Goal: Task Accomplishment & Management: Use online tool/utility

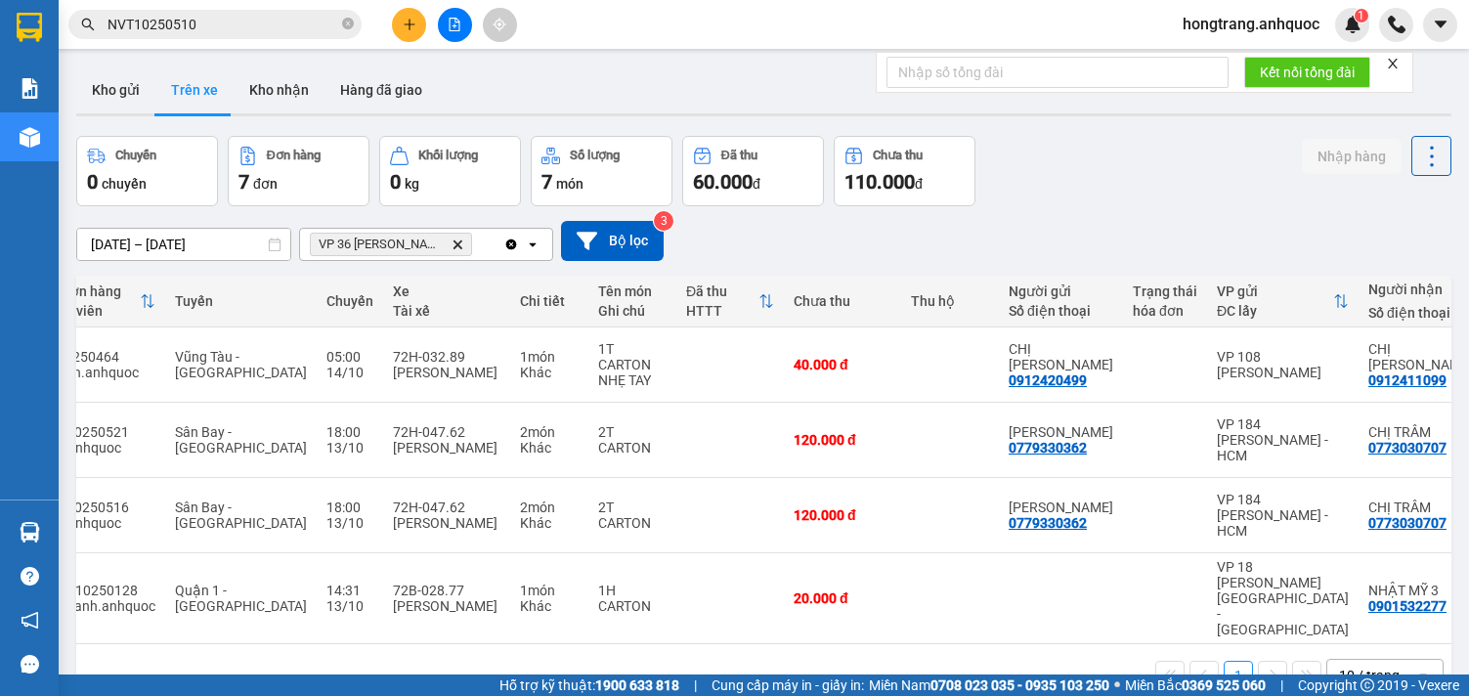
scroll to position [0, 252]
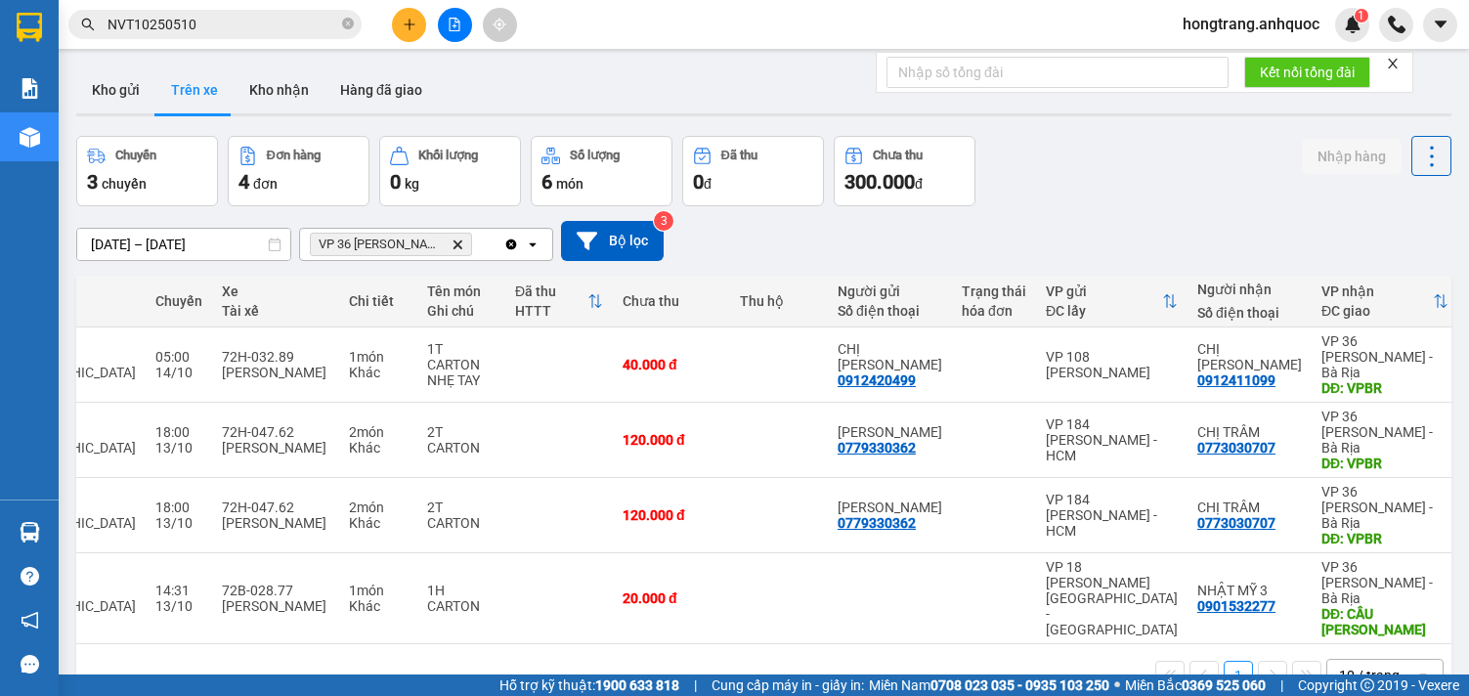
click at [786, 644] on div "1 10 / trang open" at bounding box center [763, 675] width 1375 height 63
click at [1382, 508] on icon at bounding box center [1389, 515] width 14 height 14
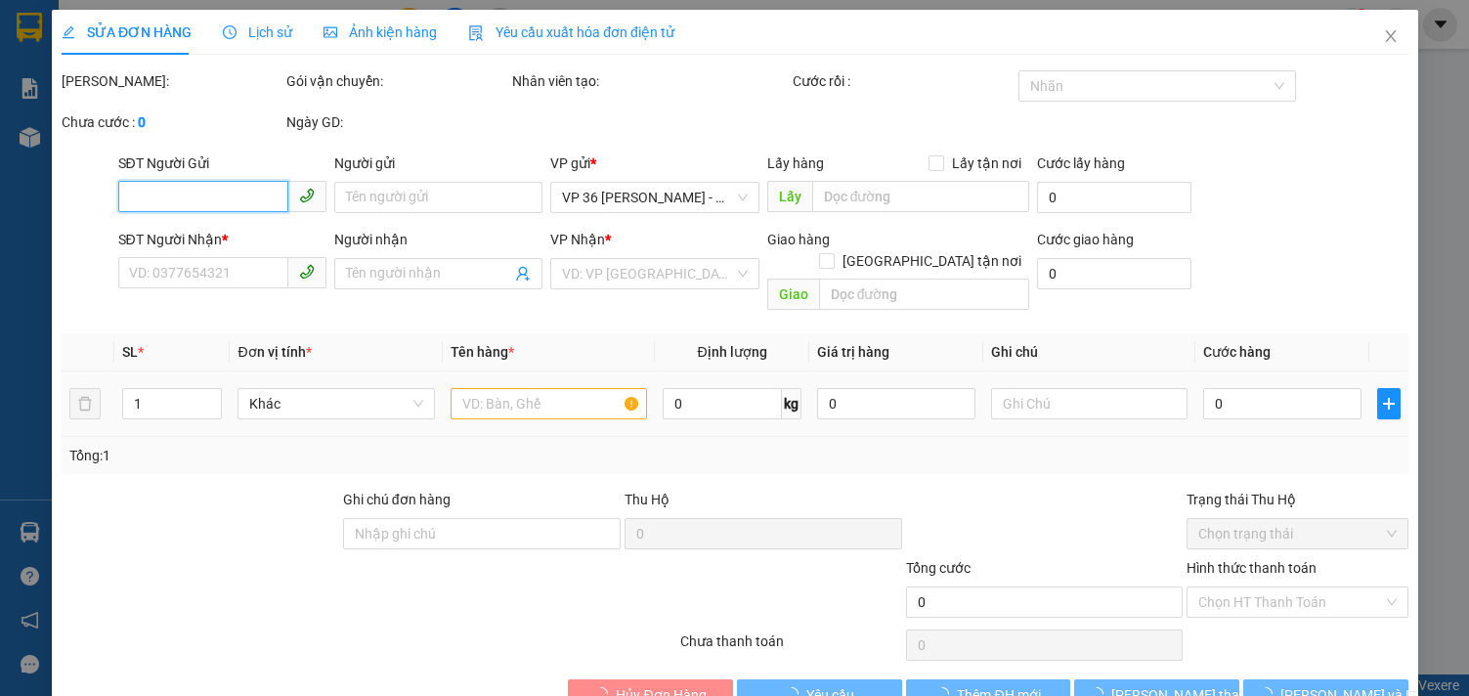
type input "0779330362"
type input "[PERSON_NAME]"
type input "0773030707"
type input "CHỊ TRÂM"
type input "VPBR"
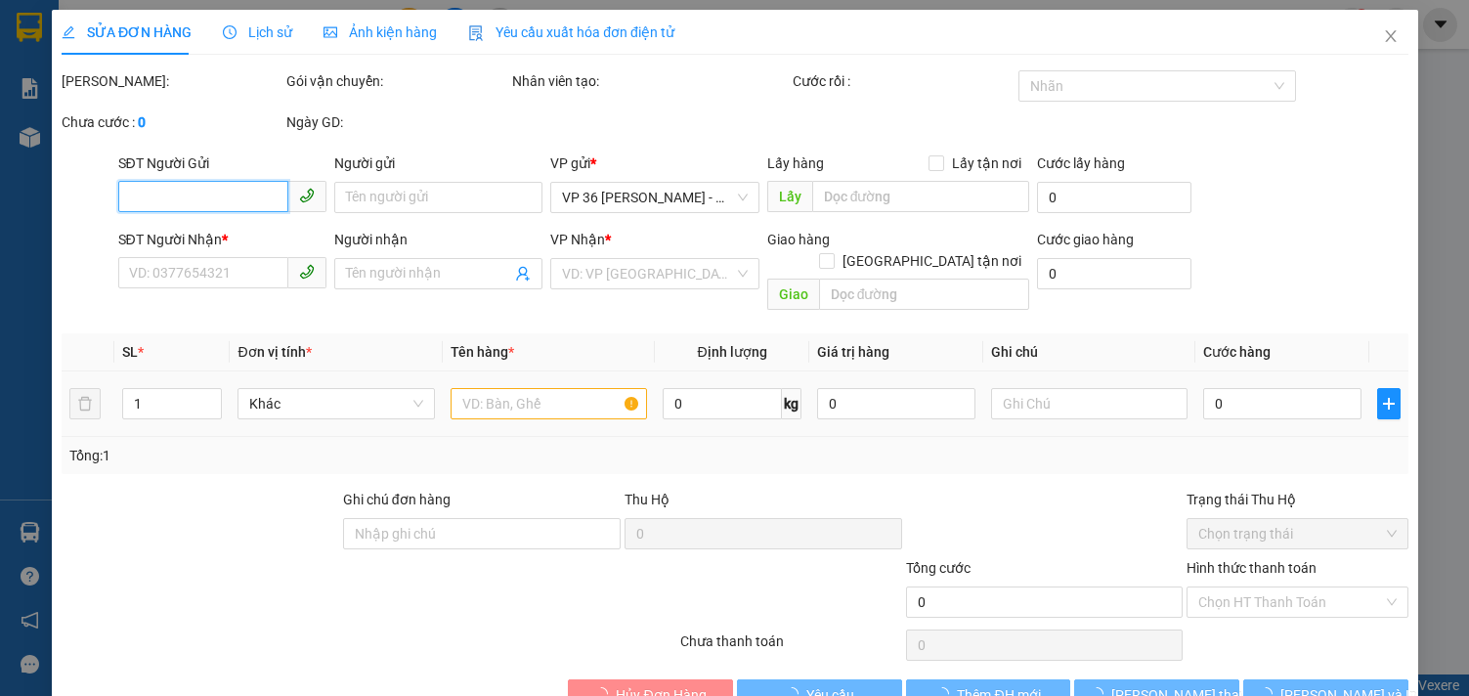
type input "120.000"
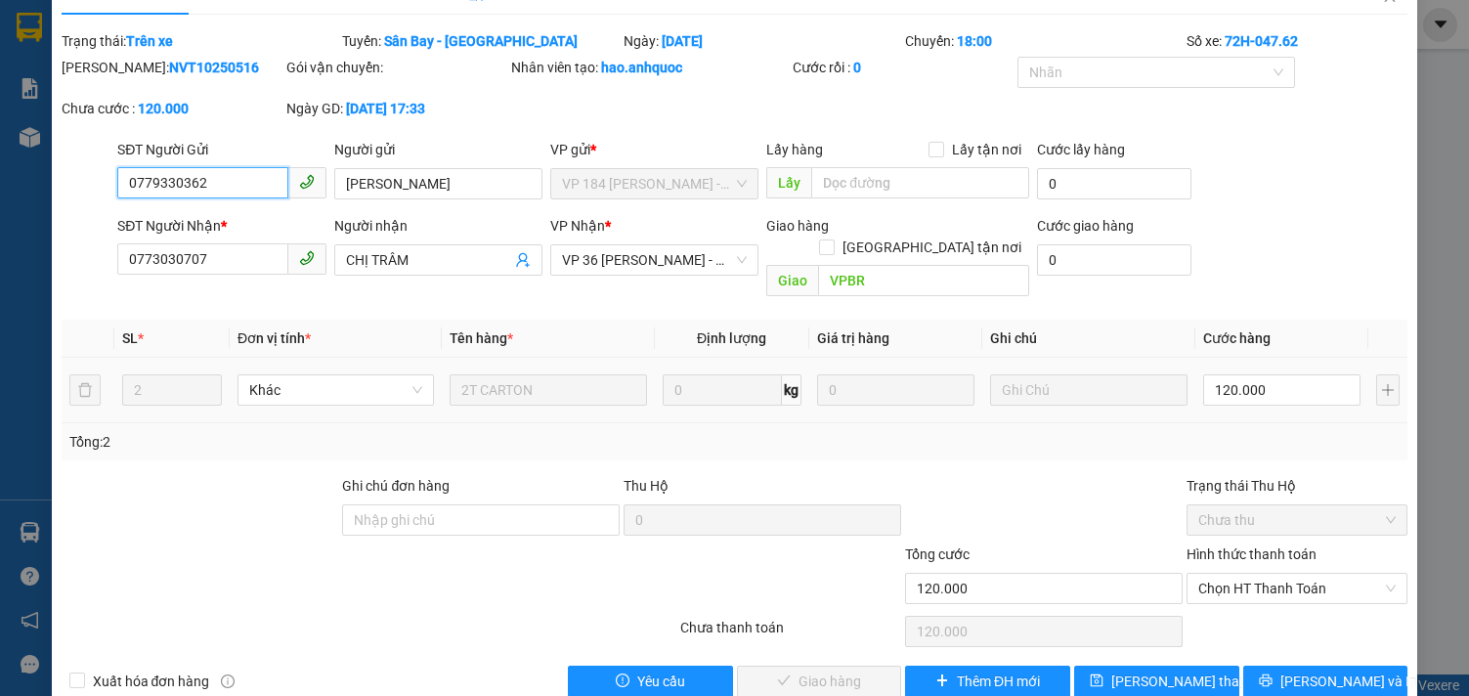
scroll to position [58, 0]
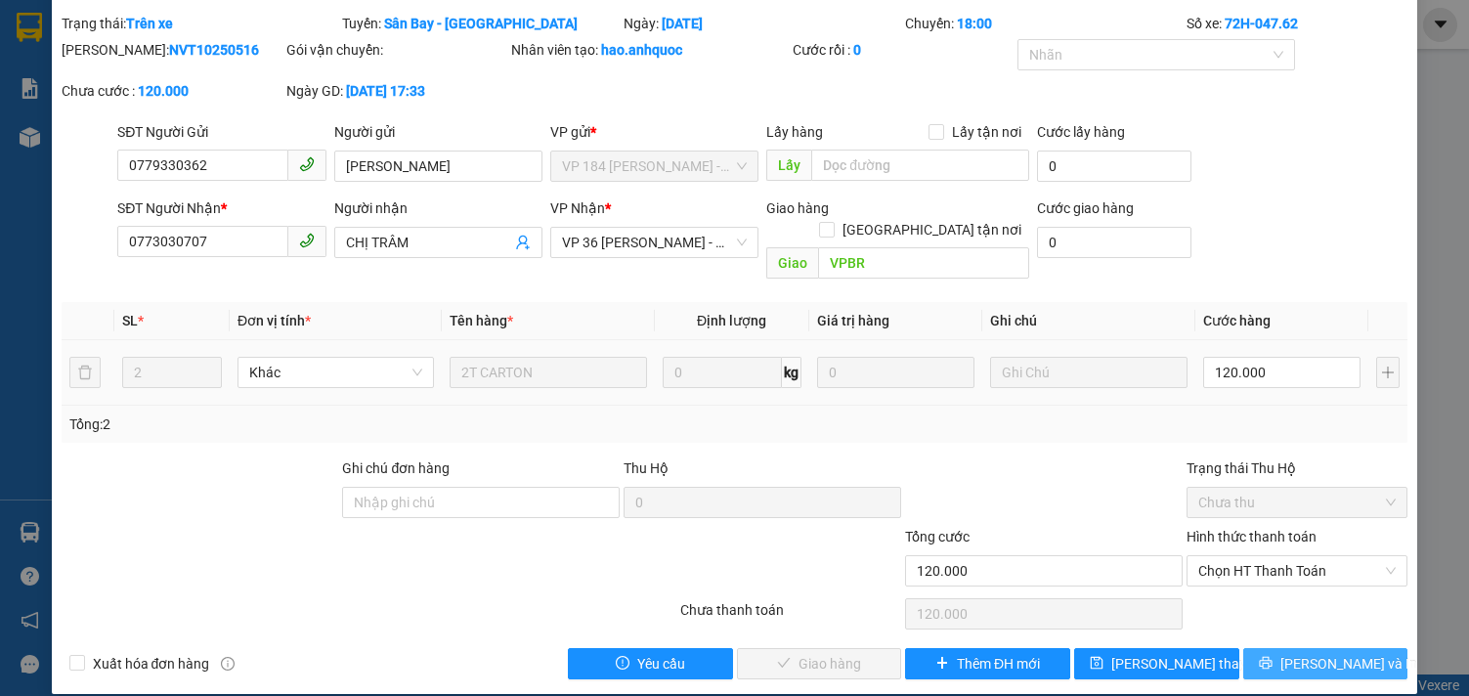
click at [1303, 653] on button "[PERSON_NAME] và In" at bounding box center [1325, 663] width 165 height 31
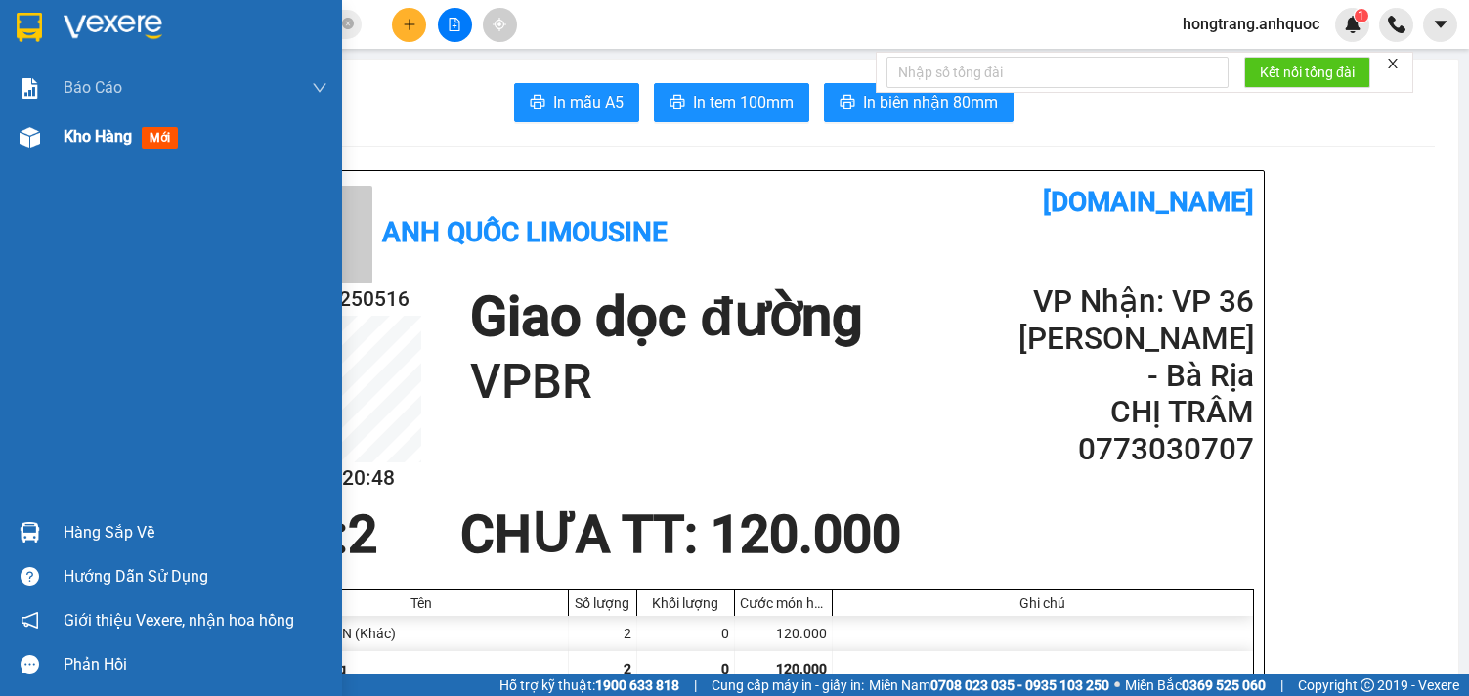
click at [35, 143] on img at bounding box center [30, 137] width 21 height 21
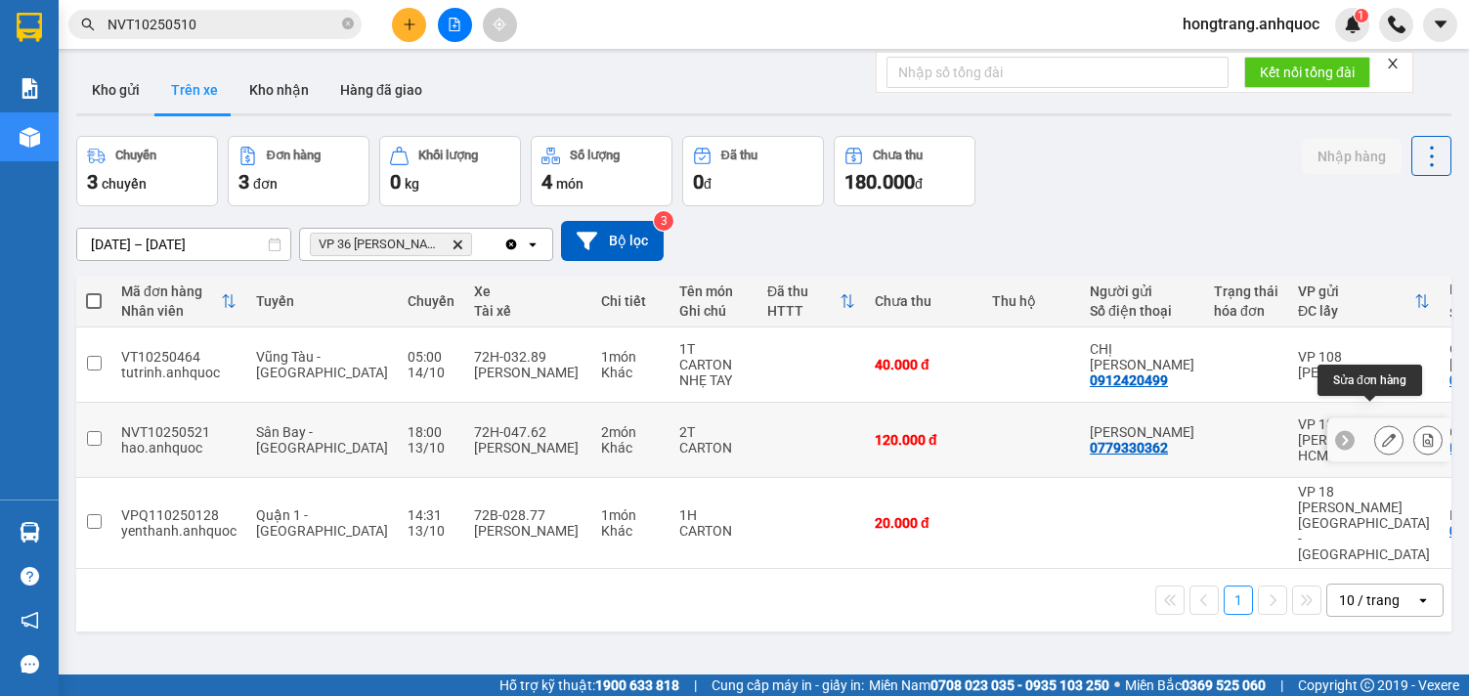
click at [1382, 433] on icon at bounding box center [1389, 440] width 14 height 14
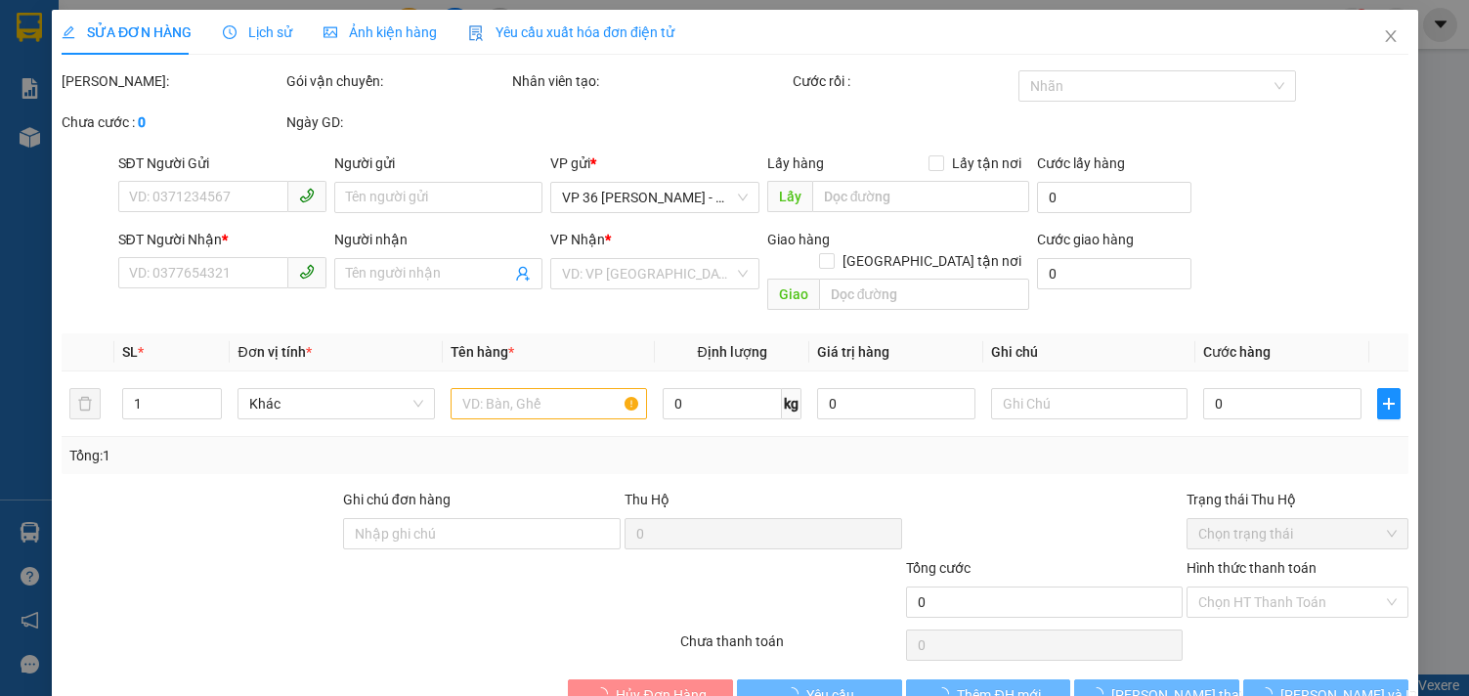
type input "0779330362"
type input "[PERSON_NAME]"
type input "0773030707"
type input "CHỊ TRÂM"
type input "VPBR"
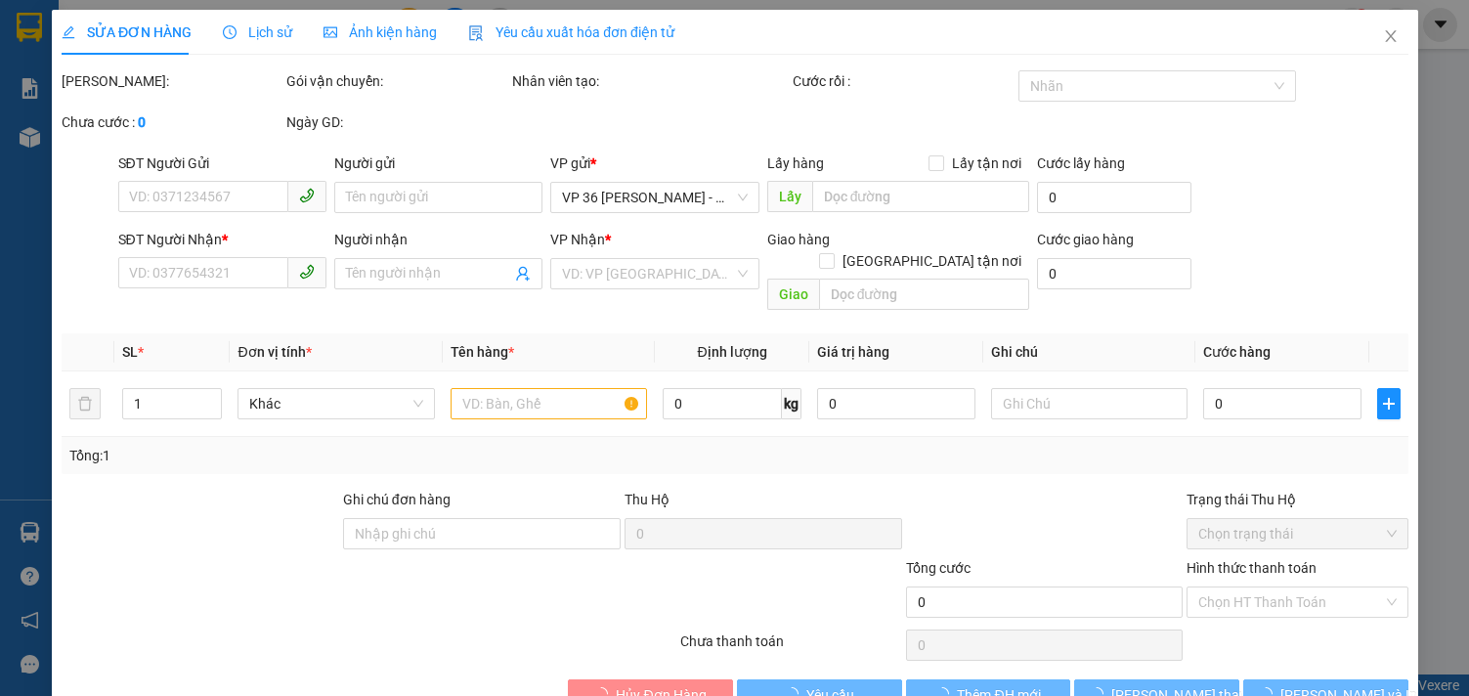
type input "120.000"
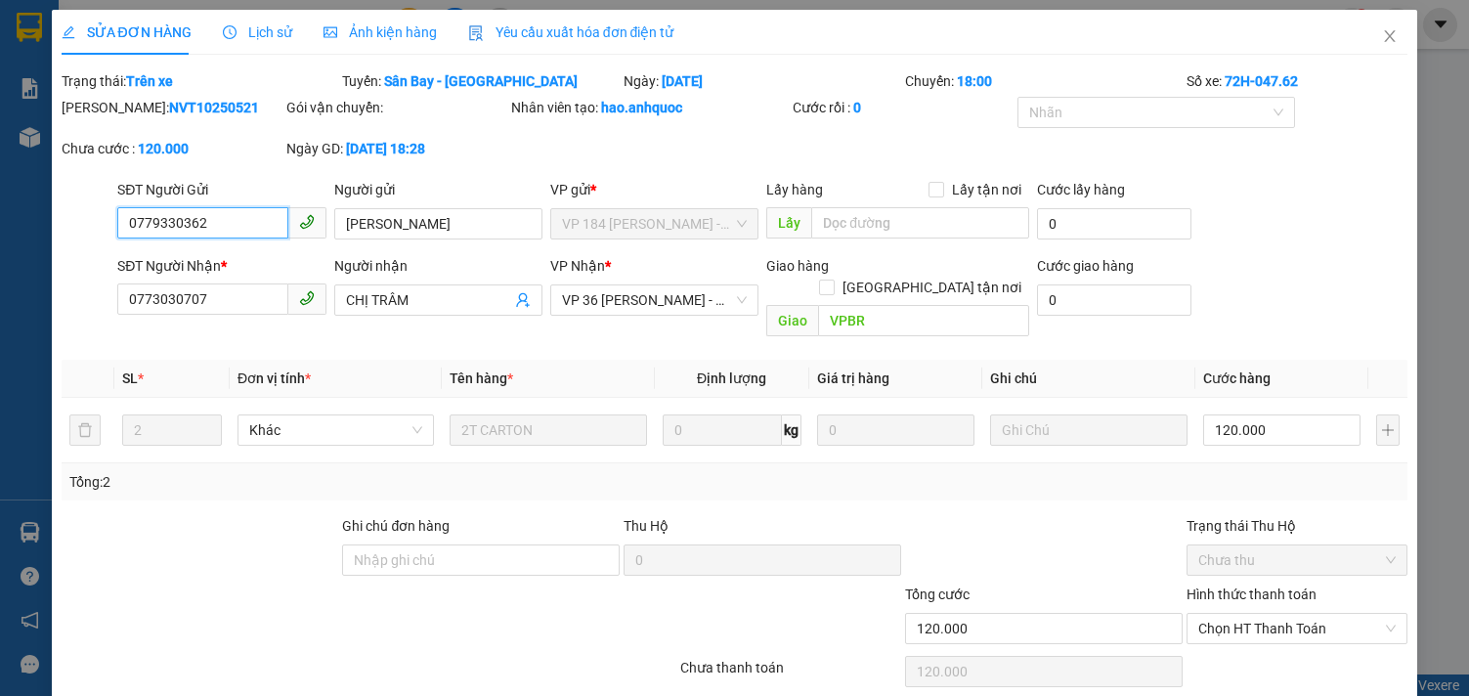
scroll to position [58, 0]
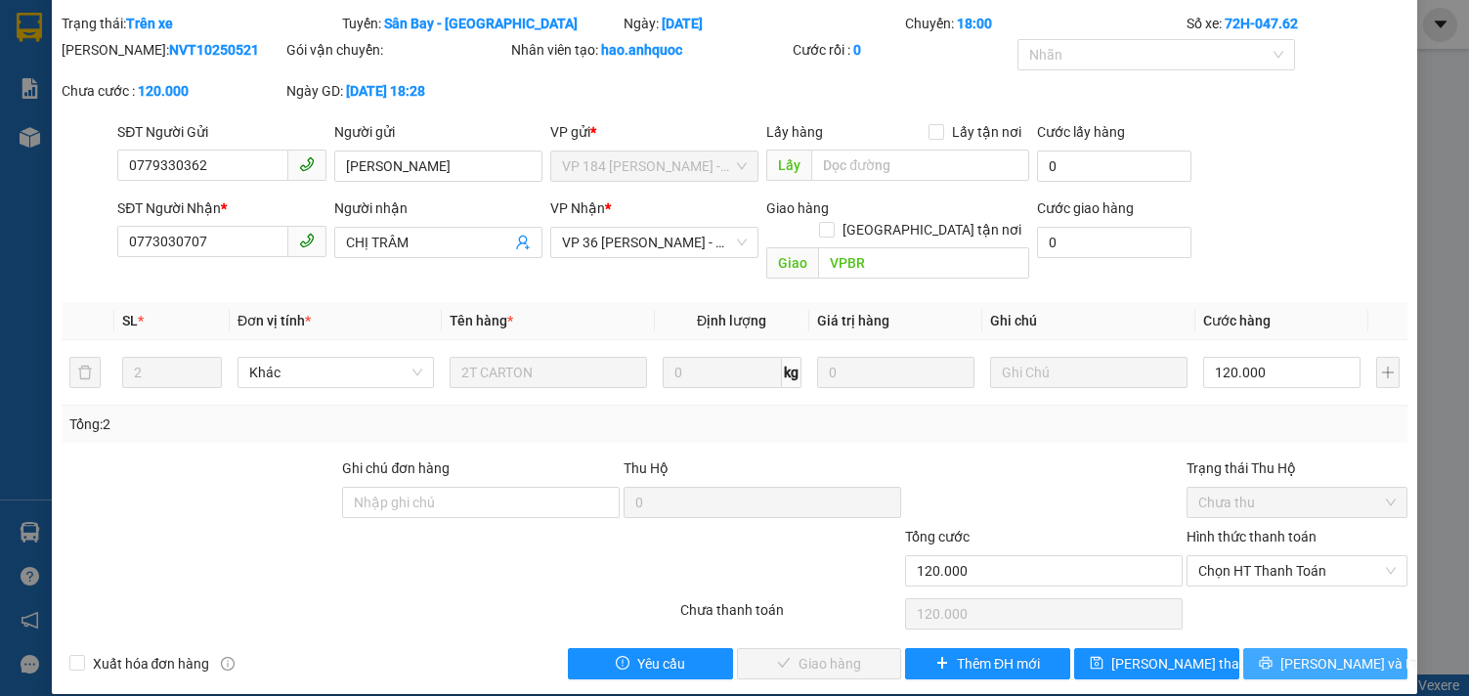
click at [1268, 648] on button "[PERSON_NAME] và In" at bounding box center [1325, 663] width 165 height 31
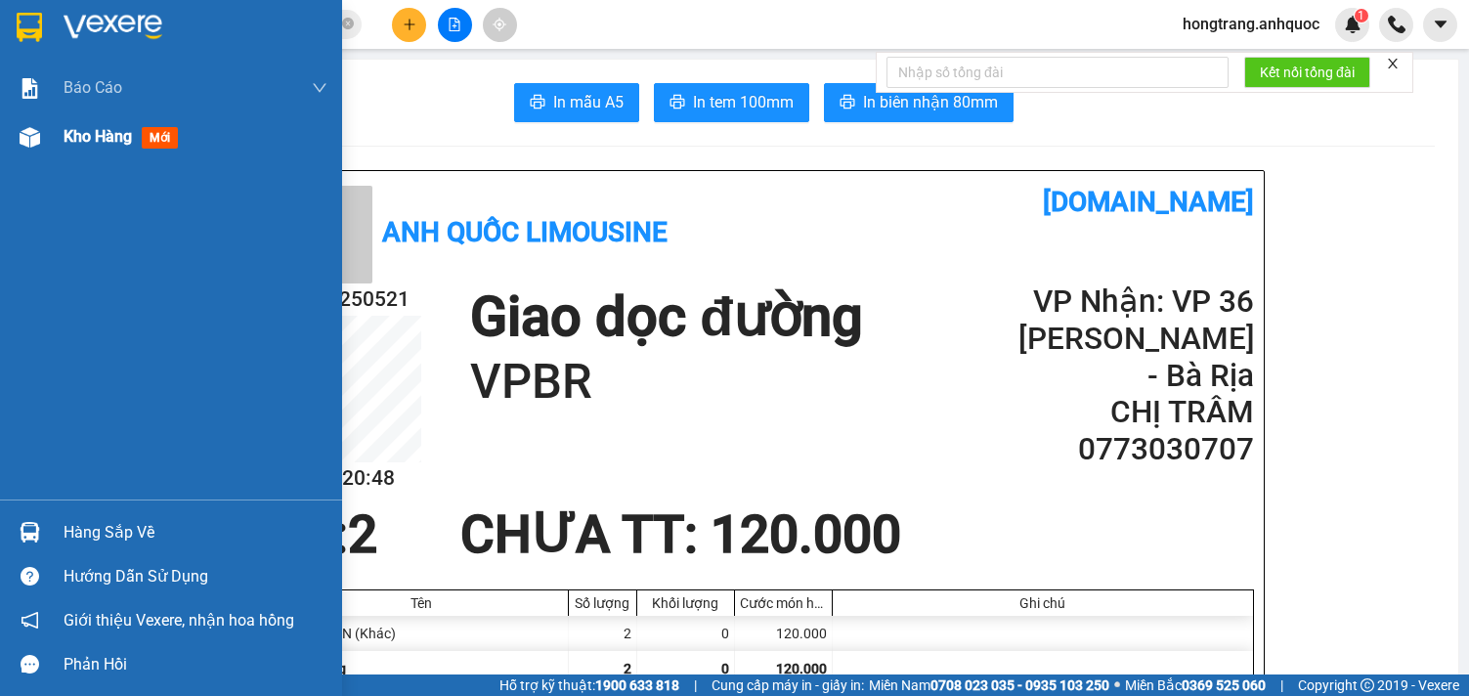
click at [46, 128] on div "Kho hàng mới" at bounding box center [171, 136] width 342 height 49
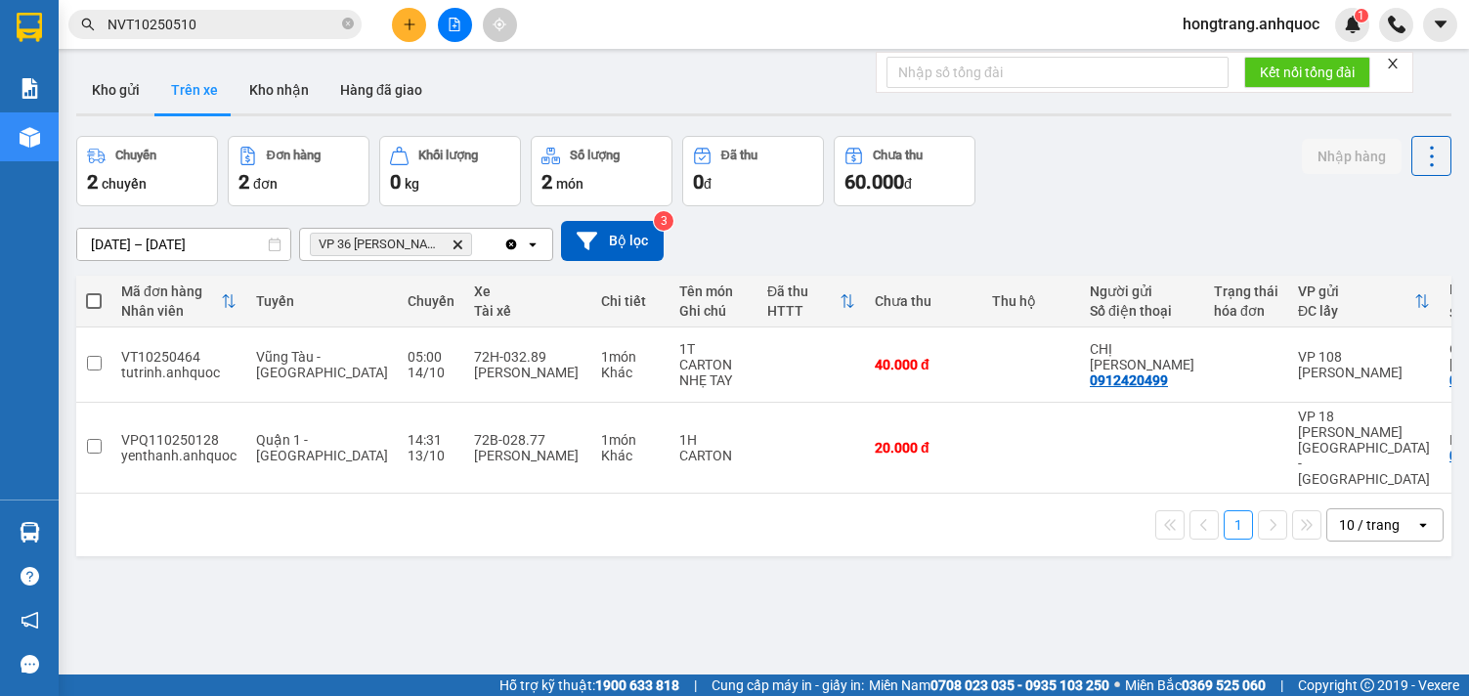
click at [1072, 237] on div "[DATE] – [DATE] Press the down arrow key to interact with the calendar and sele…" at bounding box center [763, 241] width 1375 height 40
